Goal: Check status

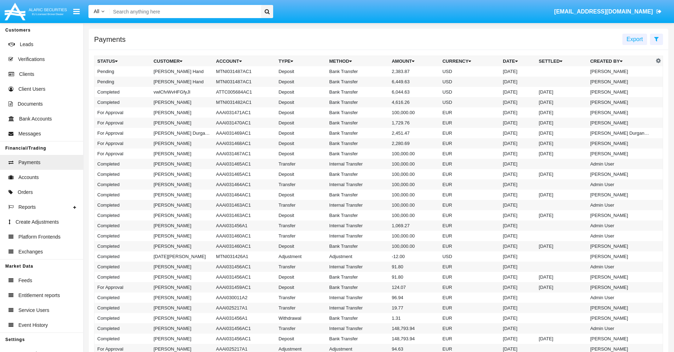
click at [657, 39] on icon at bounding box center [657, 39] width 5 height 6
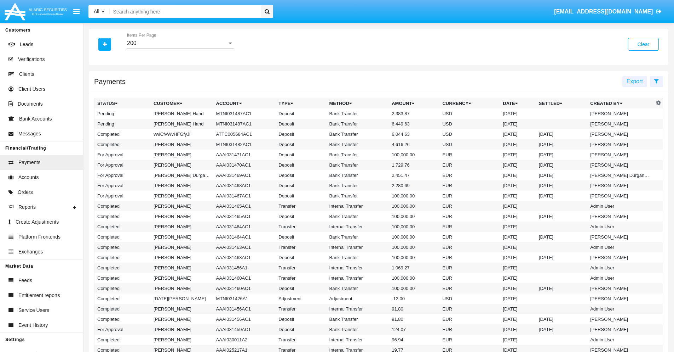
click at [180, 43] on div "200" at bounding box center [177, 43] width 100 height 6
click at [180, 49] on span "10" at bounding box center [180, 48] width 107 height 17
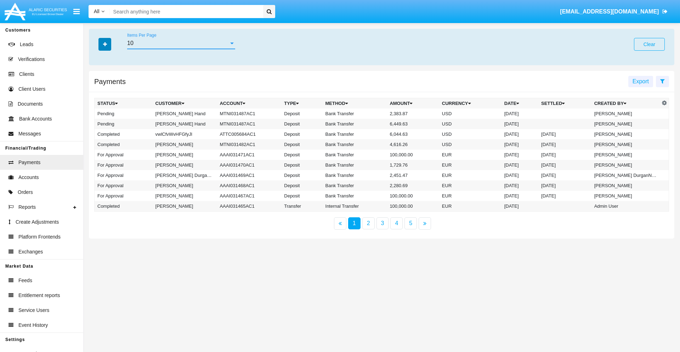
click at [105, 44] on icon "button" at bounding box center [105, 44] width 4 height 5
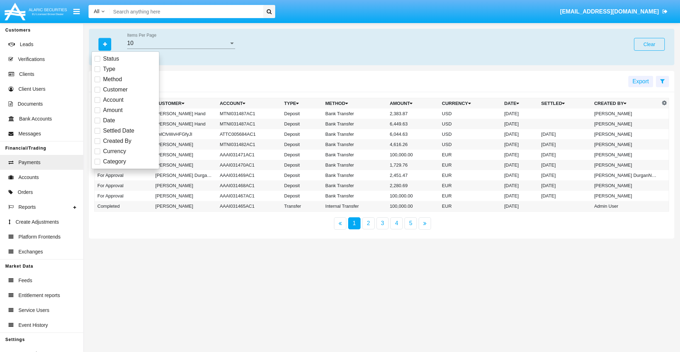
click at [111, 59] on span "Status" at bounding box center [111, 59] width 16 height 8
click at [97, 62] on input "Status" at bounding box center [97, 62] width 0 height 0
checkbox input "true"
click at [105, 44] on icon "button" at bounding box center [105, 44] width 4 height 5
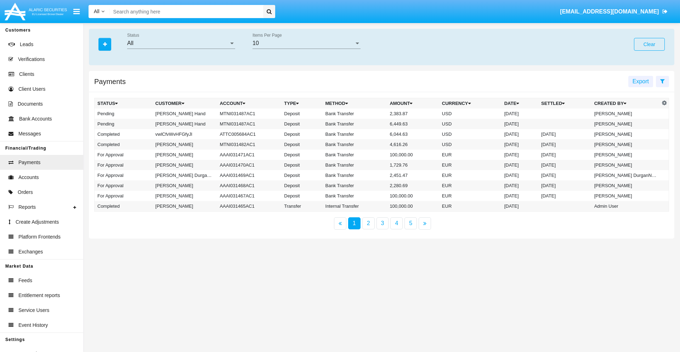
click at [181, 43] on div "All" at bounding box center [178, 43] width 102 height 6
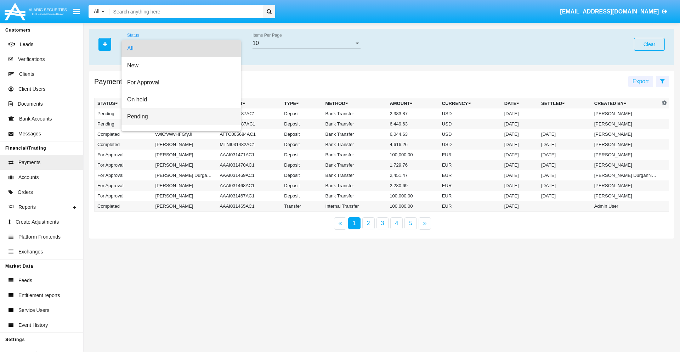
click at [178, 116] on span "Pending" at bounding box center [181, 116] width 108 height 17
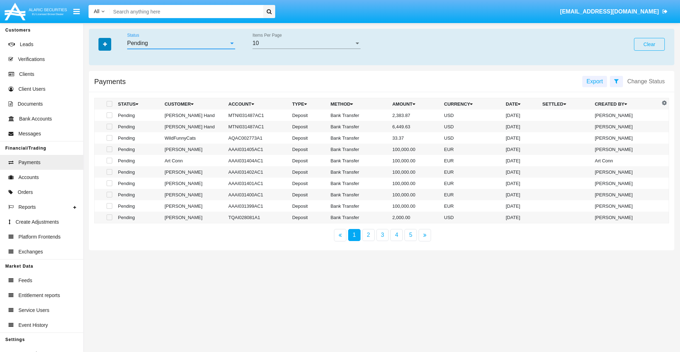
click at [105, 44] on icon "button" at bounding box center [105, 44] width 4 height 5
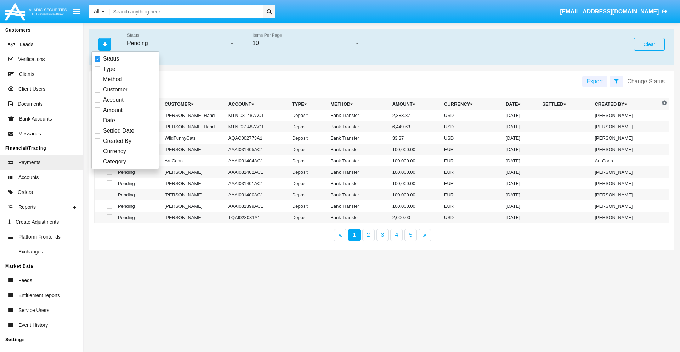
click at [112, 79] on span "Method" at bounding box center [112, 79] width 19 height 8
click at [97, 82] on input "Method" at bounding box center [97, 82] width 0 height 0
checkbox input "true"
click at [105, 44] on icon "button" at bounding box center [105, 44] width 4 height 5
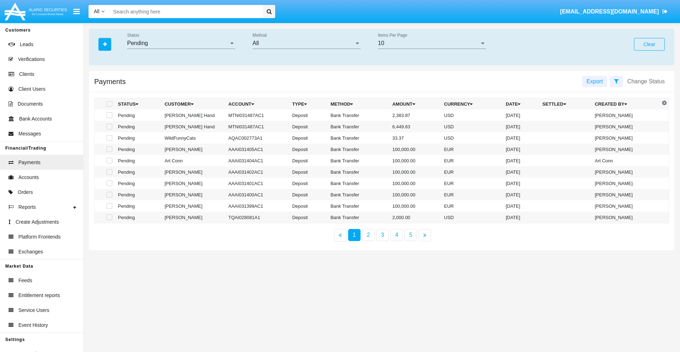
click at [306, 43] on div "All" at bounding box center [303, 43] width 102 height 6
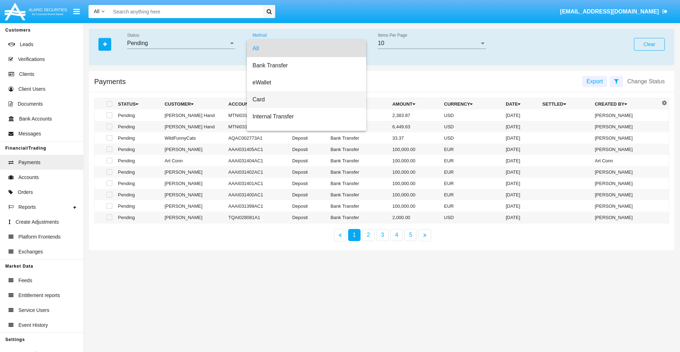
click at [303, 99] on span "Card" at bounding box center [306, 99] width 108 height 17
